Goal: Check status: Check status

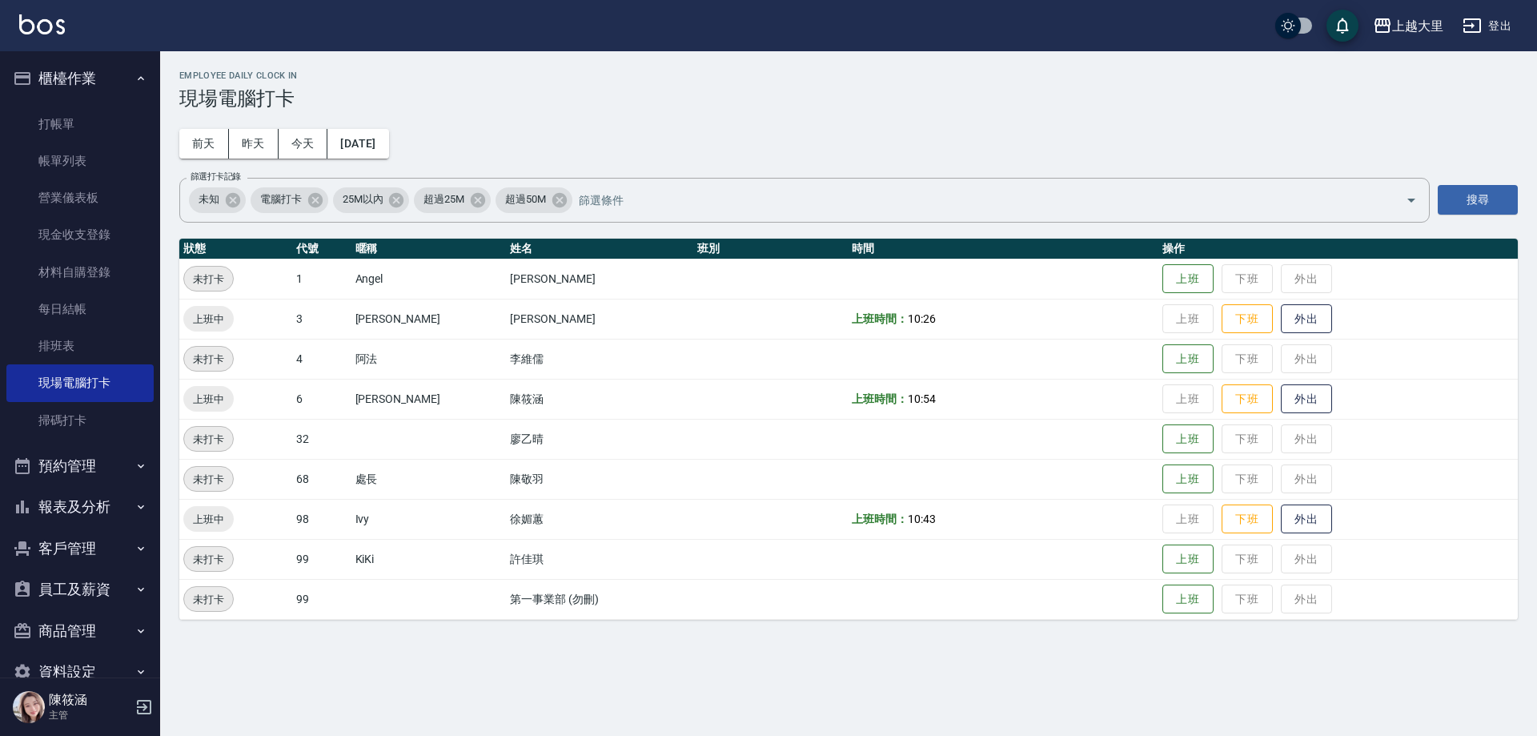
drag, startPoint x: 104, startPoint y: 503, endPoint x: 104, endPoint y: 490, distance: 12.8
click at [104, 503] on button "報表及分析" at bounding box center [79, 507] width 147 height 42
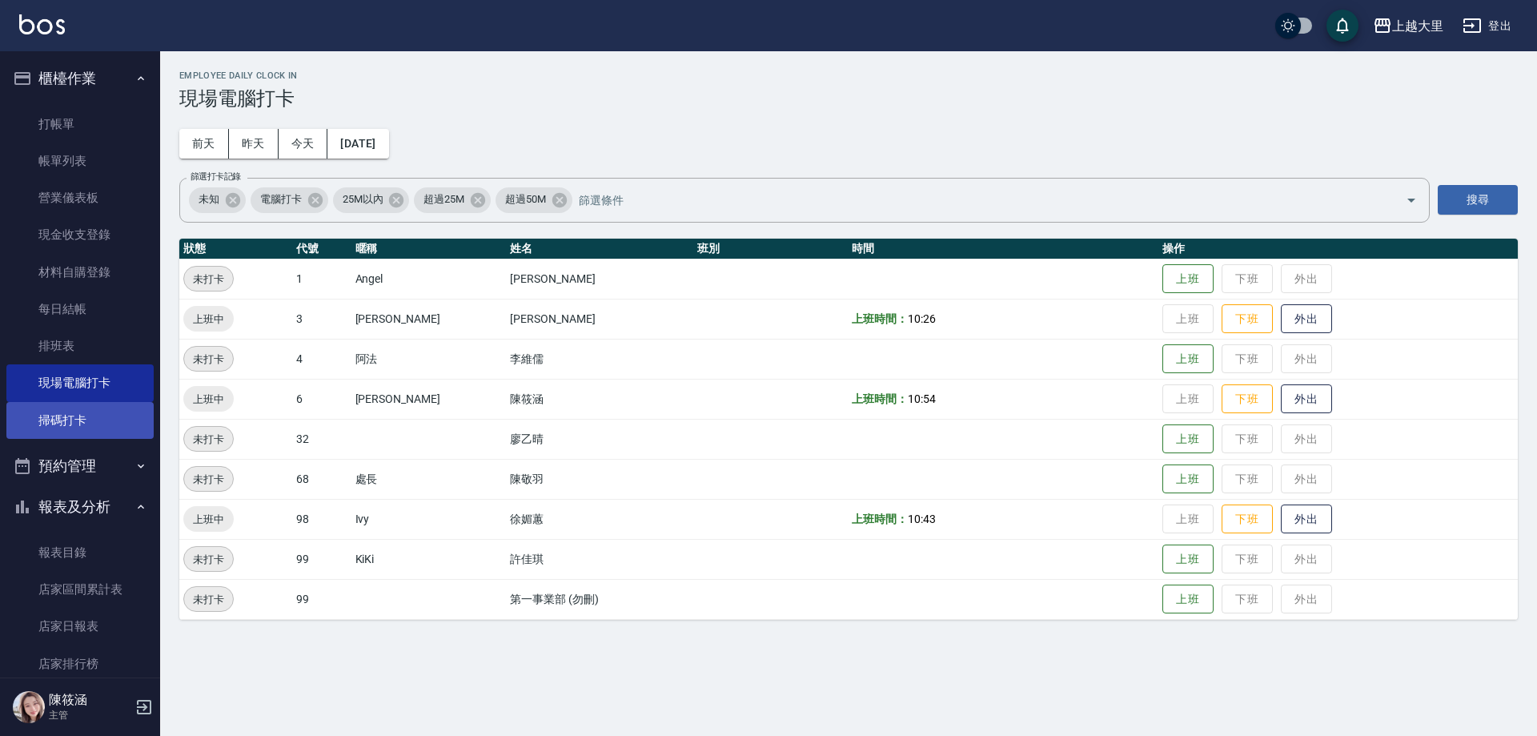
scroll to position [240, 0]
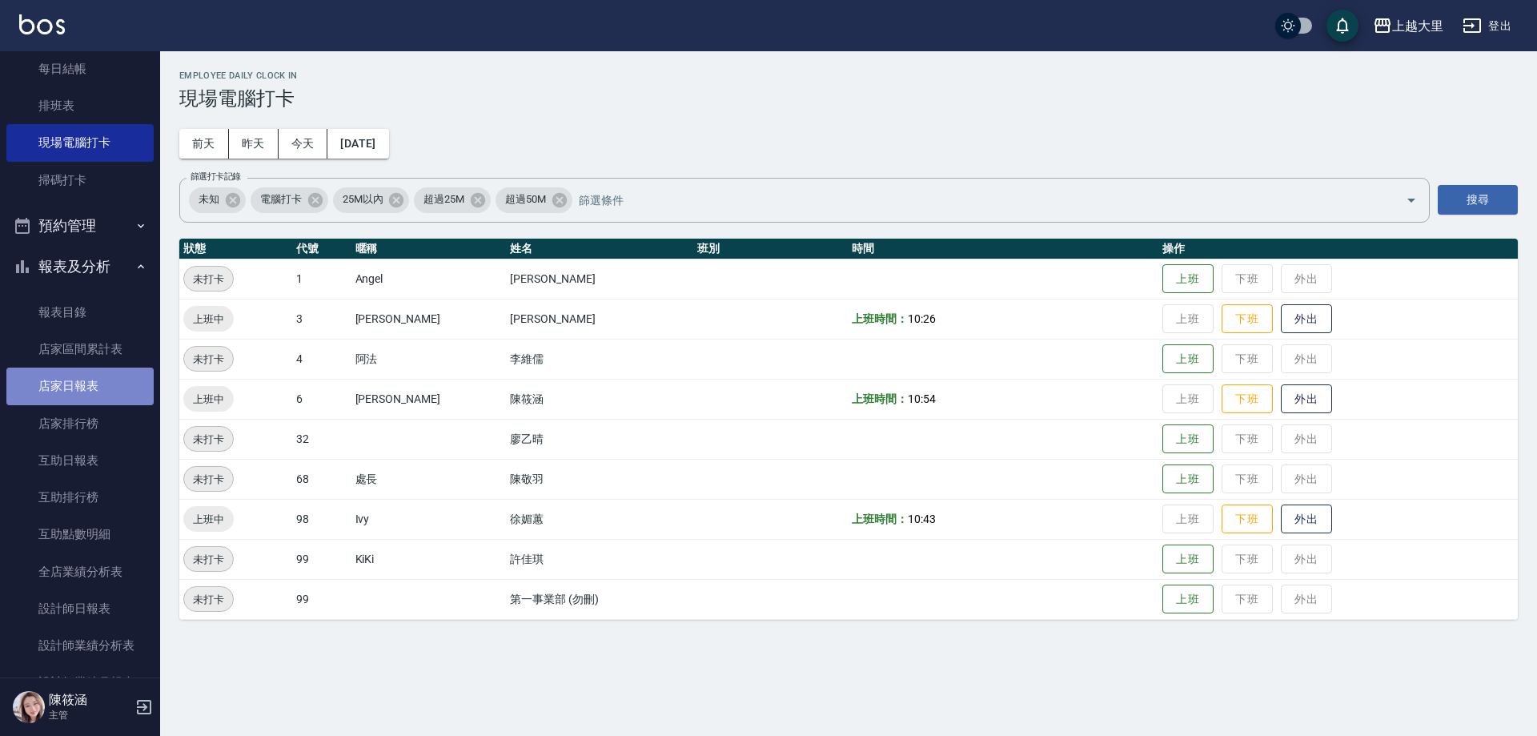
click at [98, 396] on link "店家日報表" at bounding box center [79, 385] width 147 height 37
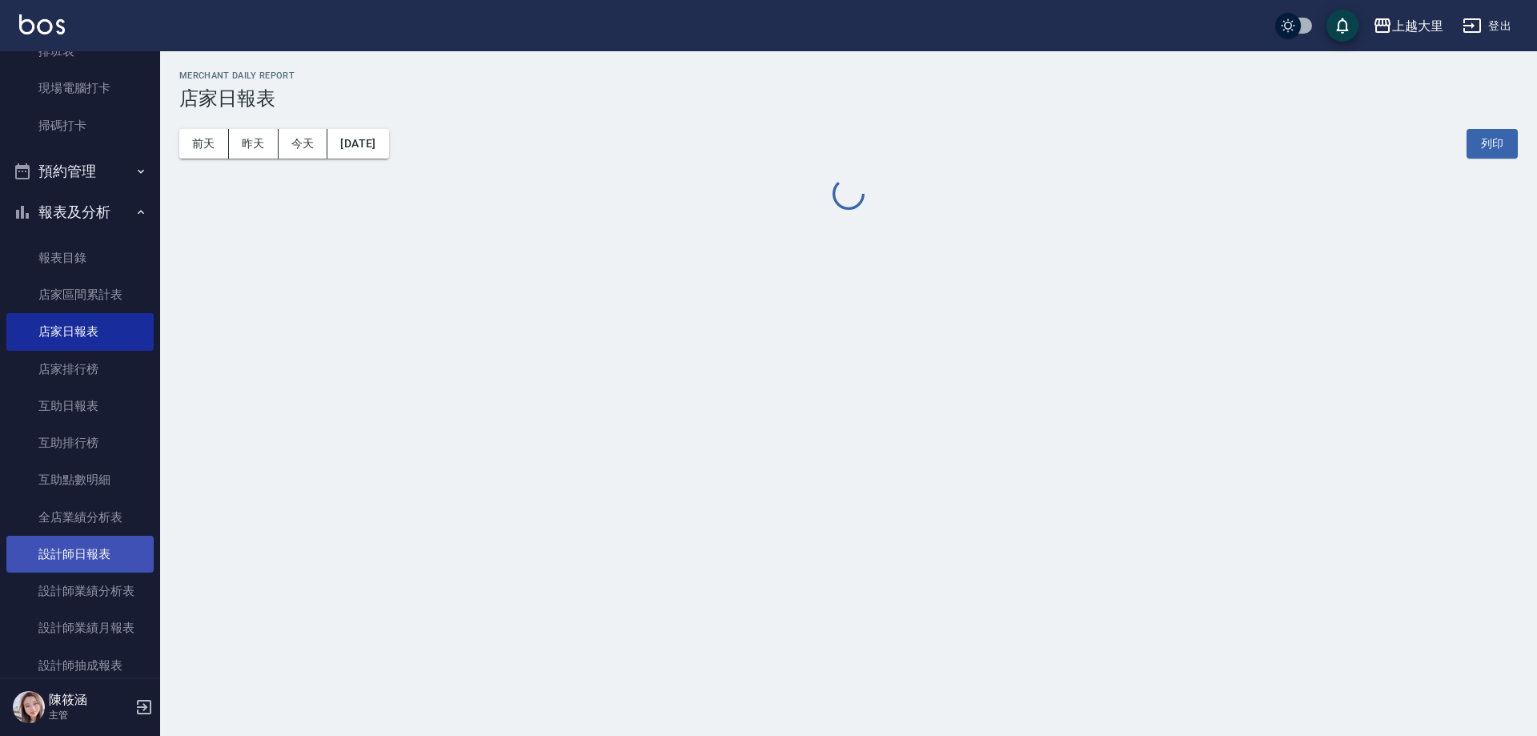
scroll to position [320, 0]
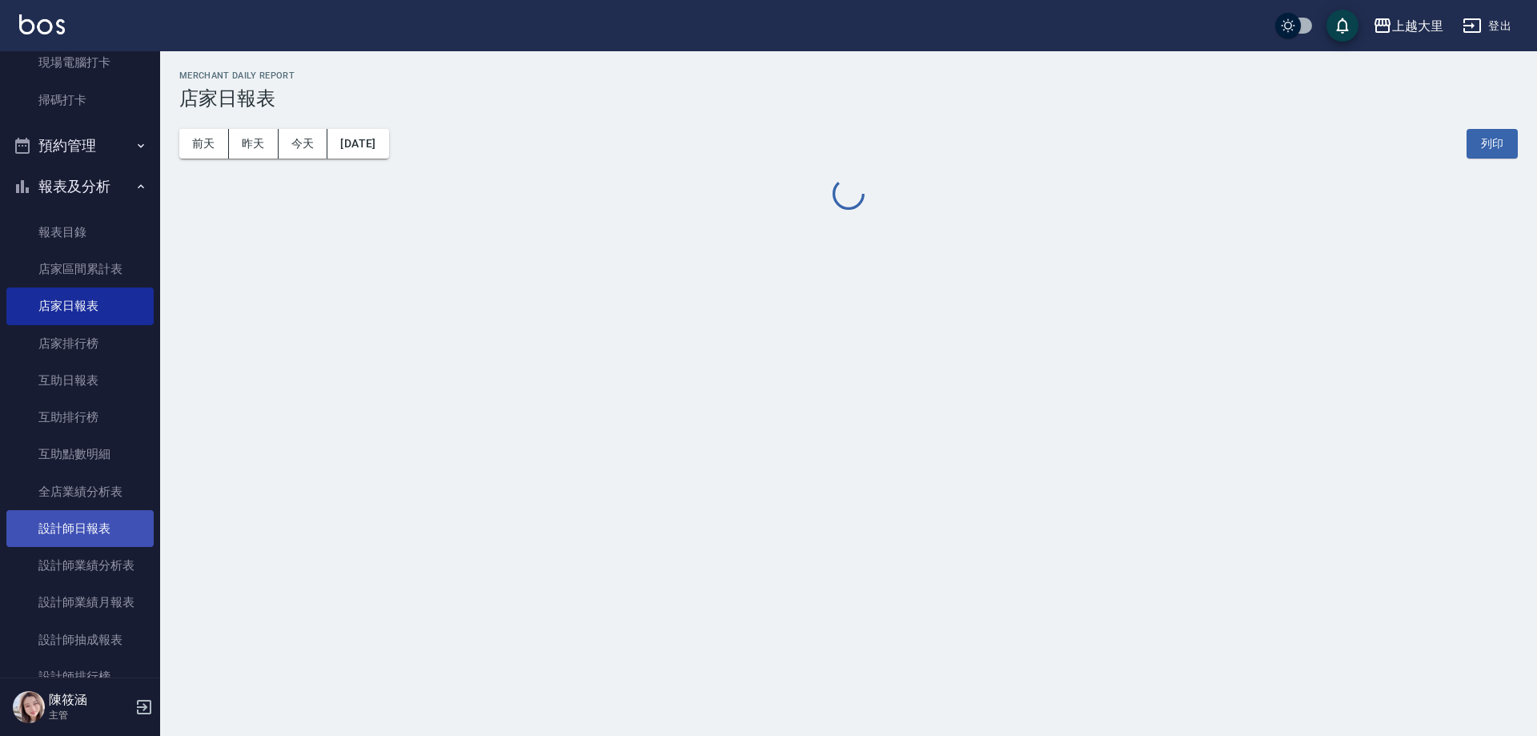
click at [105, 531] on link "設計師日報表" at bounding box center [79, 528] width 147 height 37
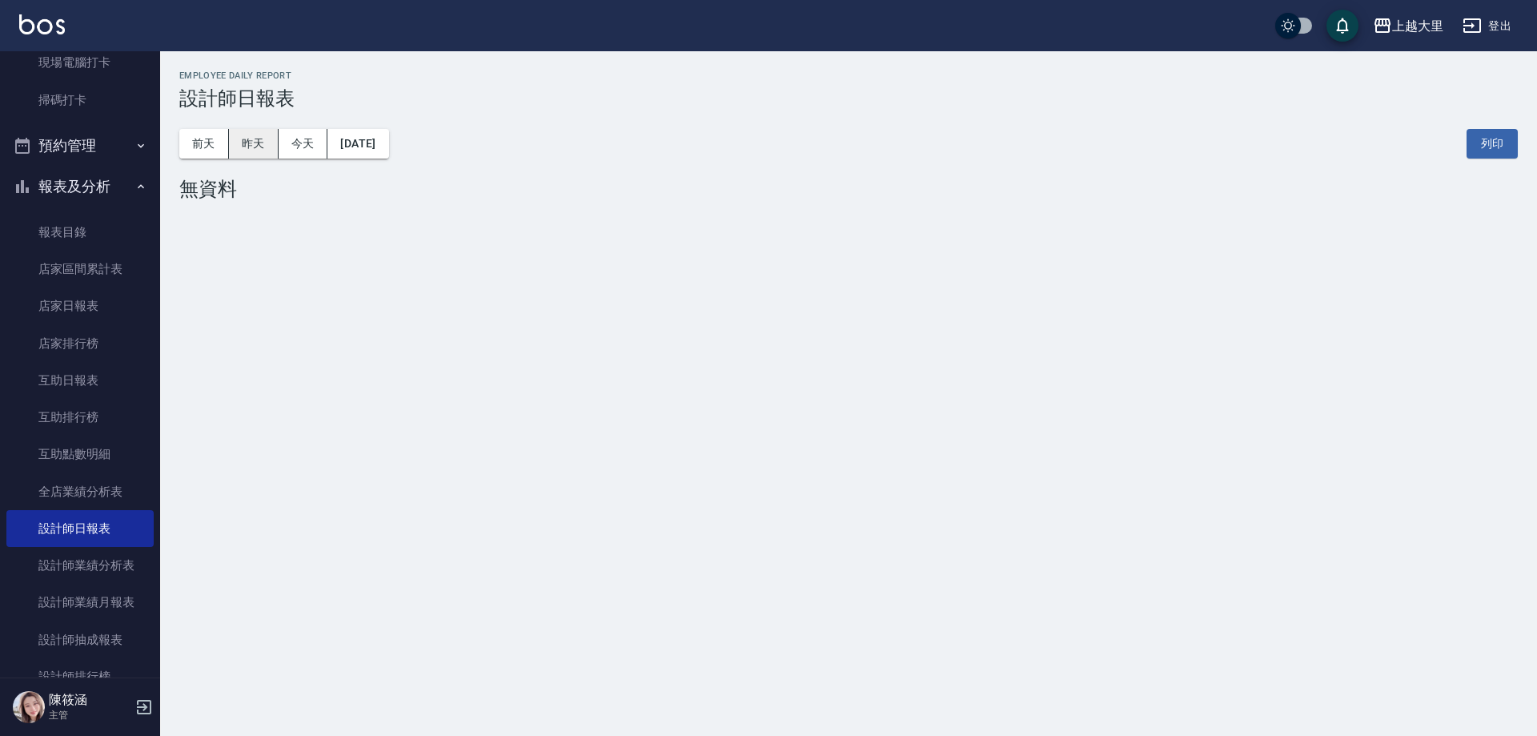
click at [260, 151] on button "昨天" at bounding box center [254, 144] width 50 height 30
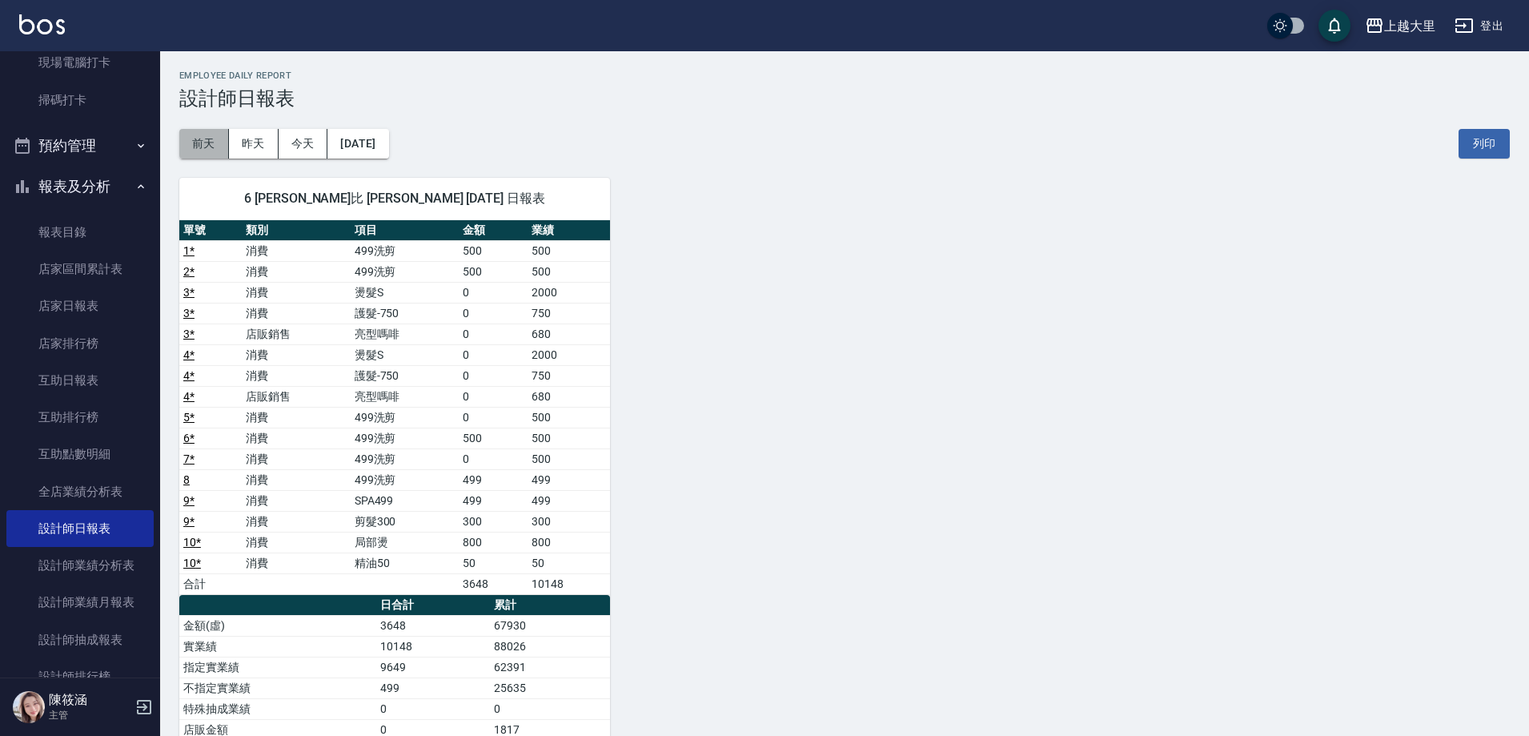
click at [211, 147] on button "前天" at bounding box center [204, 144] width 50 height 30
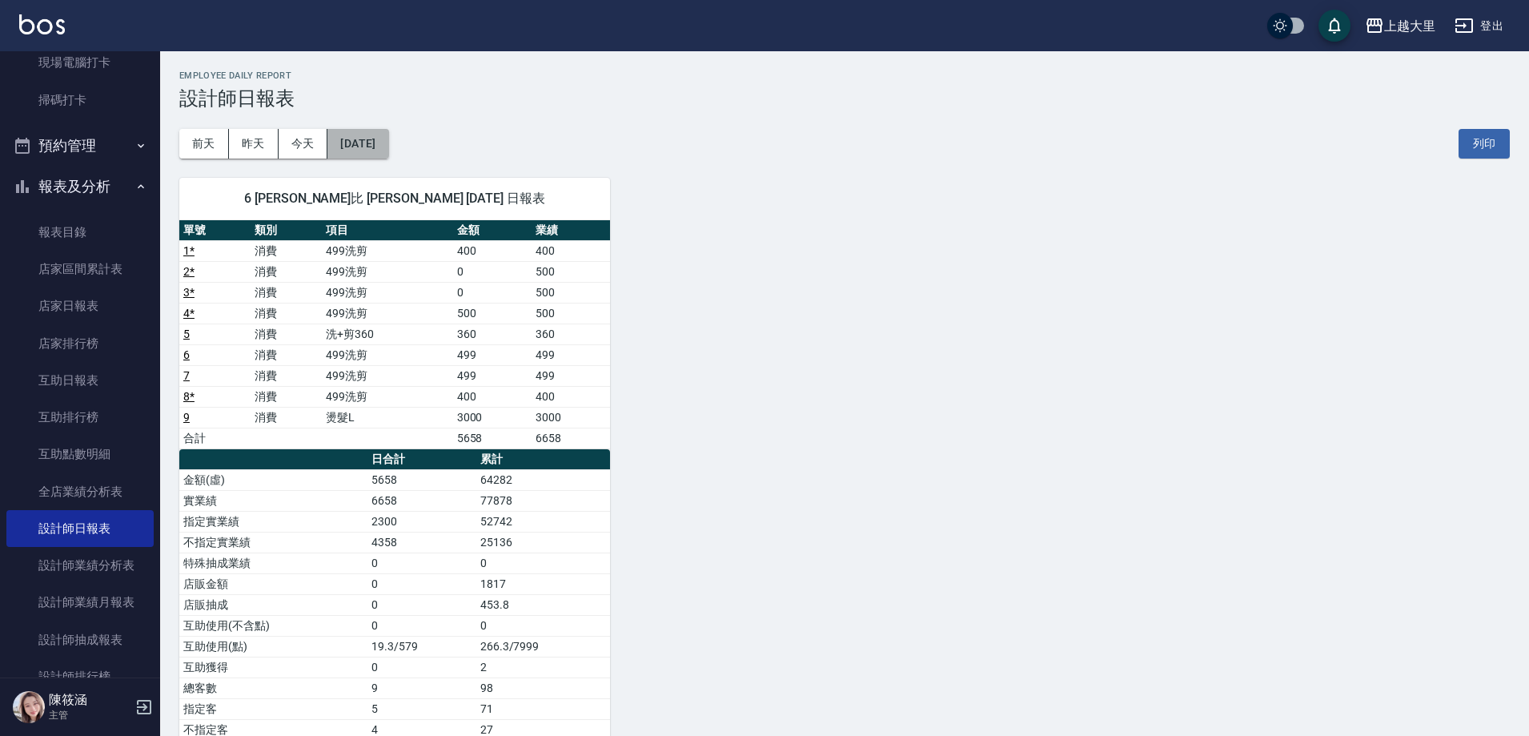
click at [386, 145] on button "[DATE]" at bounding box center [357, 144] width 61 height 30
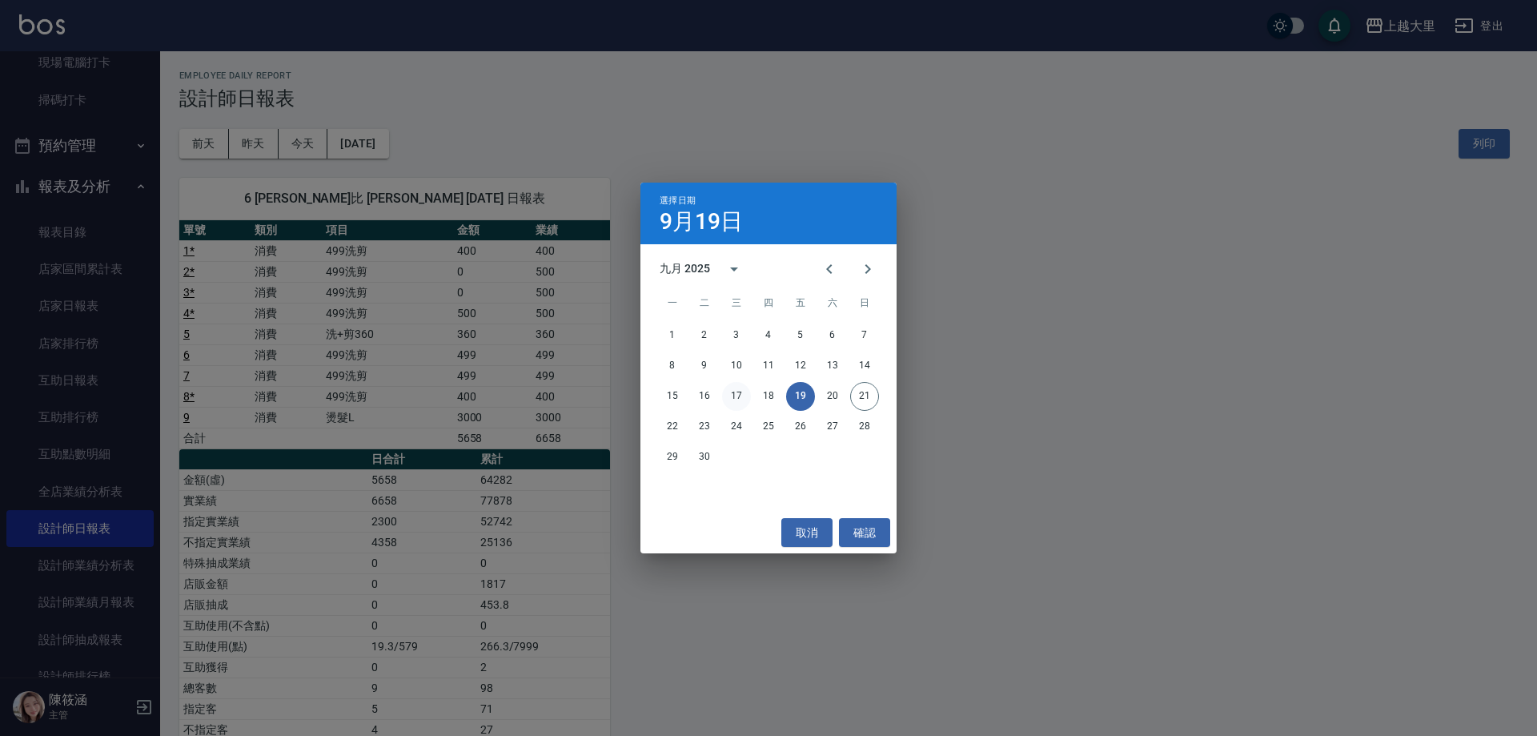
click at [741, 392] on button "17" at bounding box center [736, 396] width 29 height 29
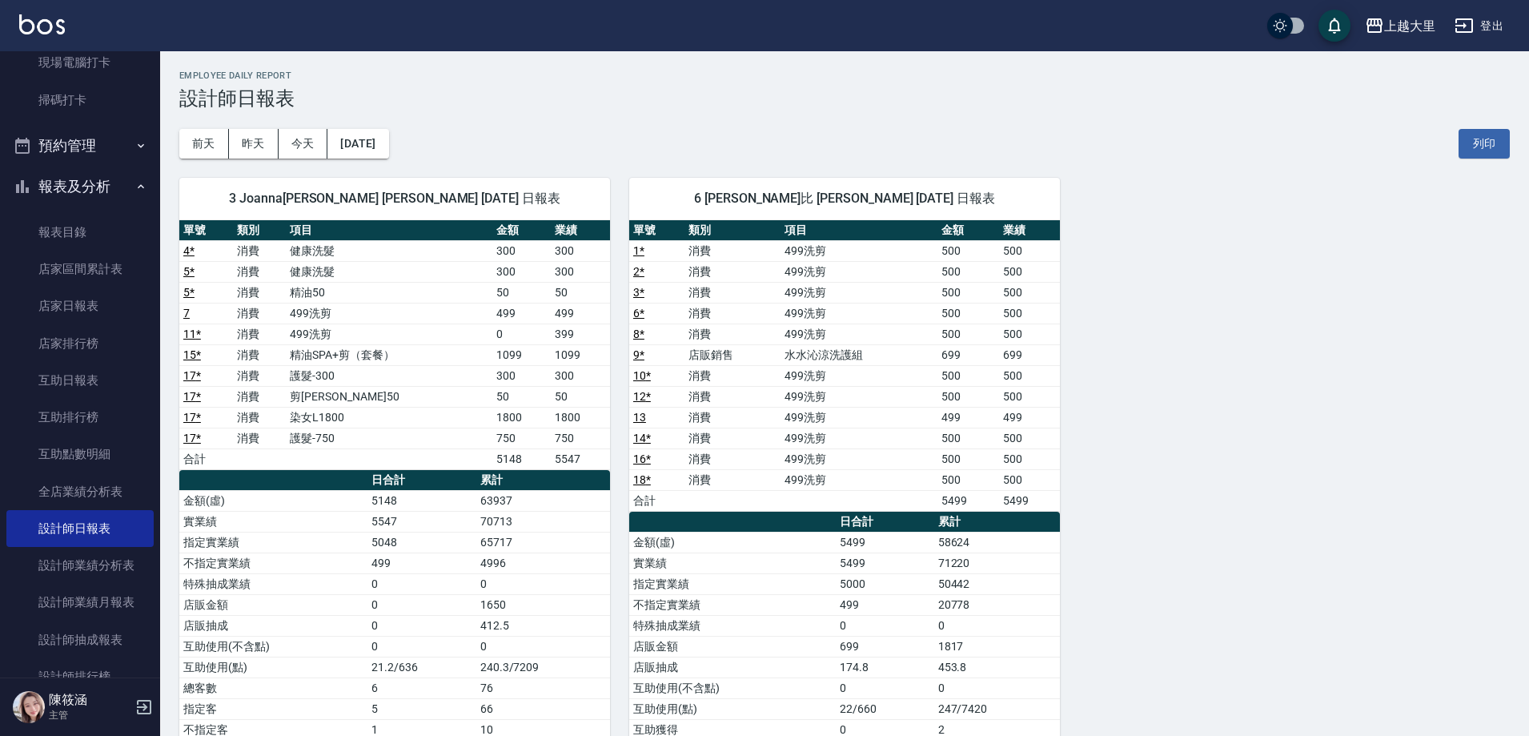
click at [659, 135] on div "[DATE] [DATE] [DATE] [DATE] 列印" at bounding box center [844, 144] width 1330 height 68
click at [310, 146] on button "今天" at bounding box center [304, 144] width 50 height 30
